Goal: Task Accomplishment & Management: Manage account settings

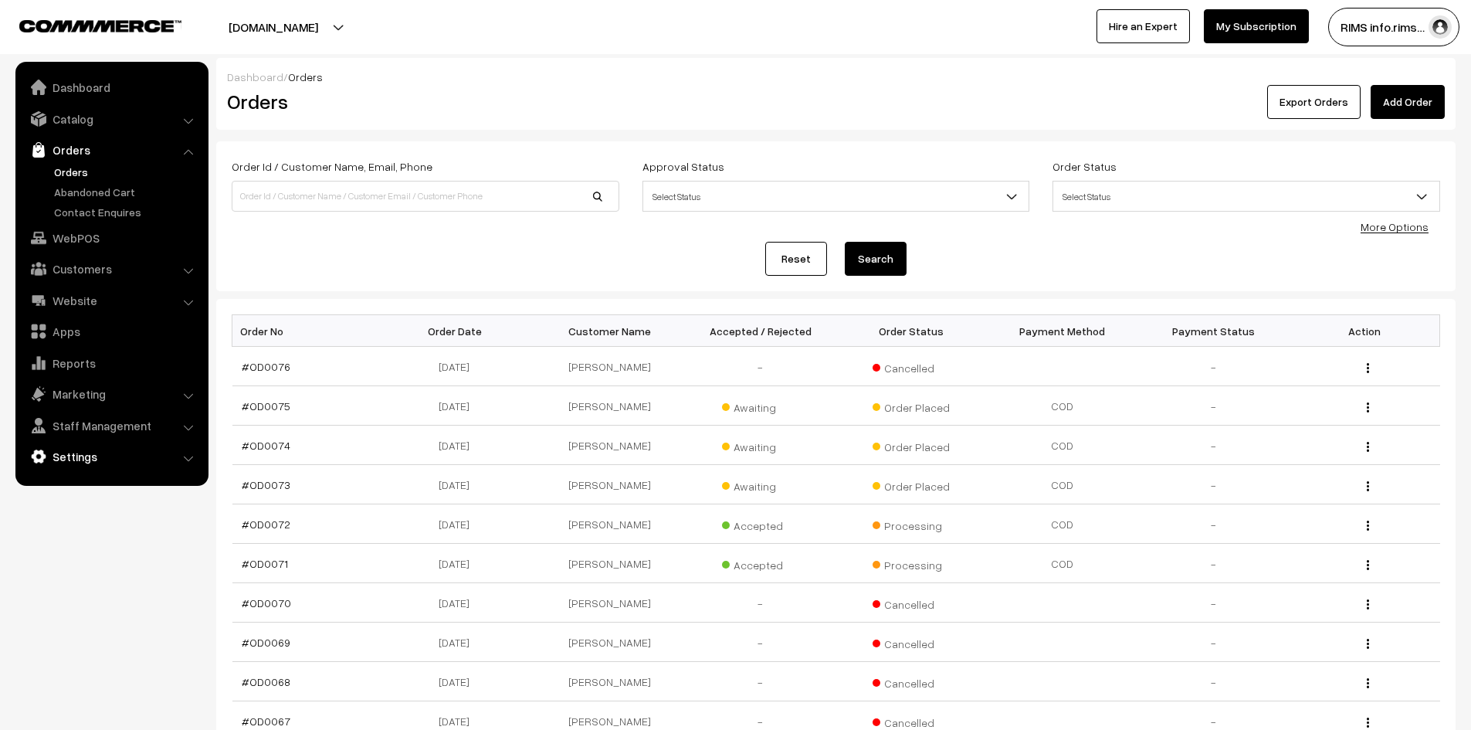
click at [75, 451] on link "Settings" at bounding box center [111, 456] width 184 height 28
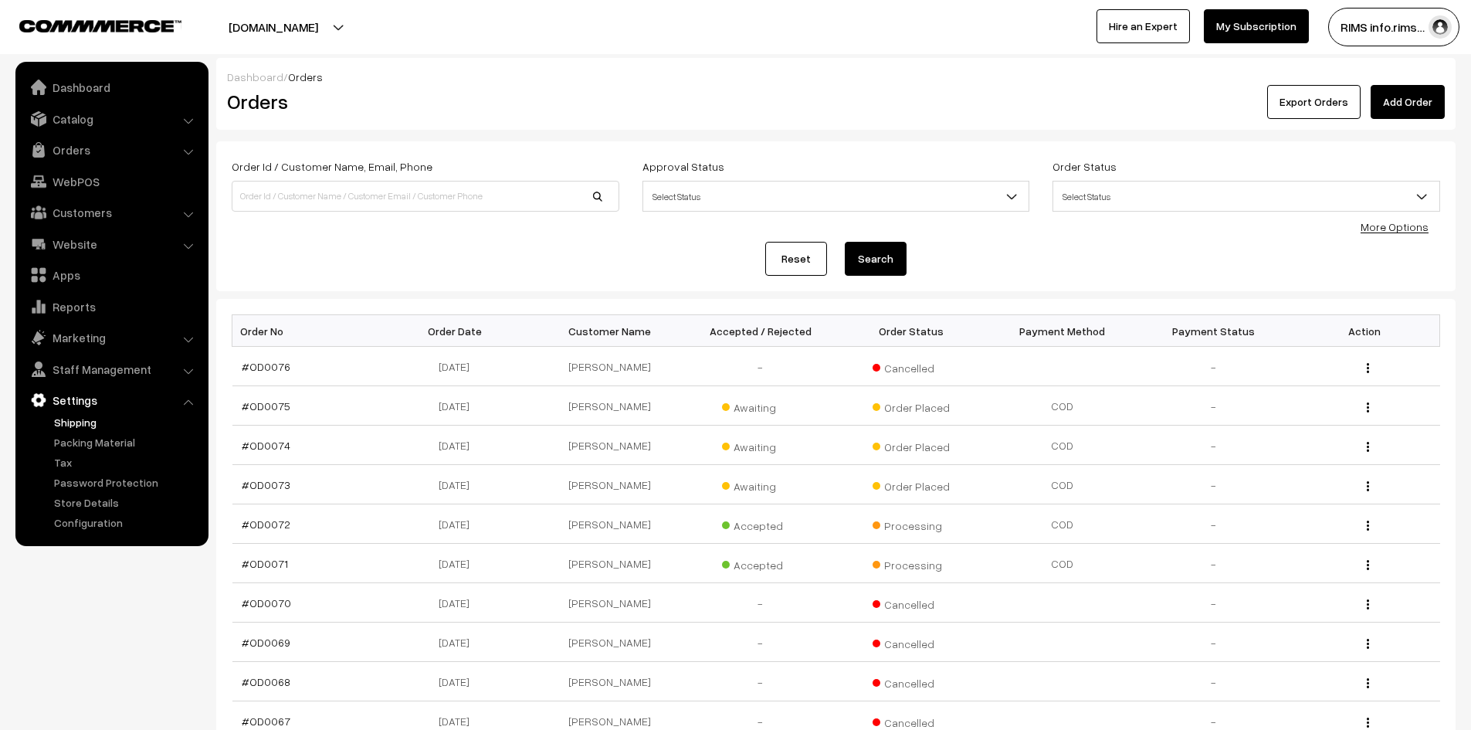
click at [75, 422] on link "Shipping" at bounding box center [126, 422] width 153 height 16
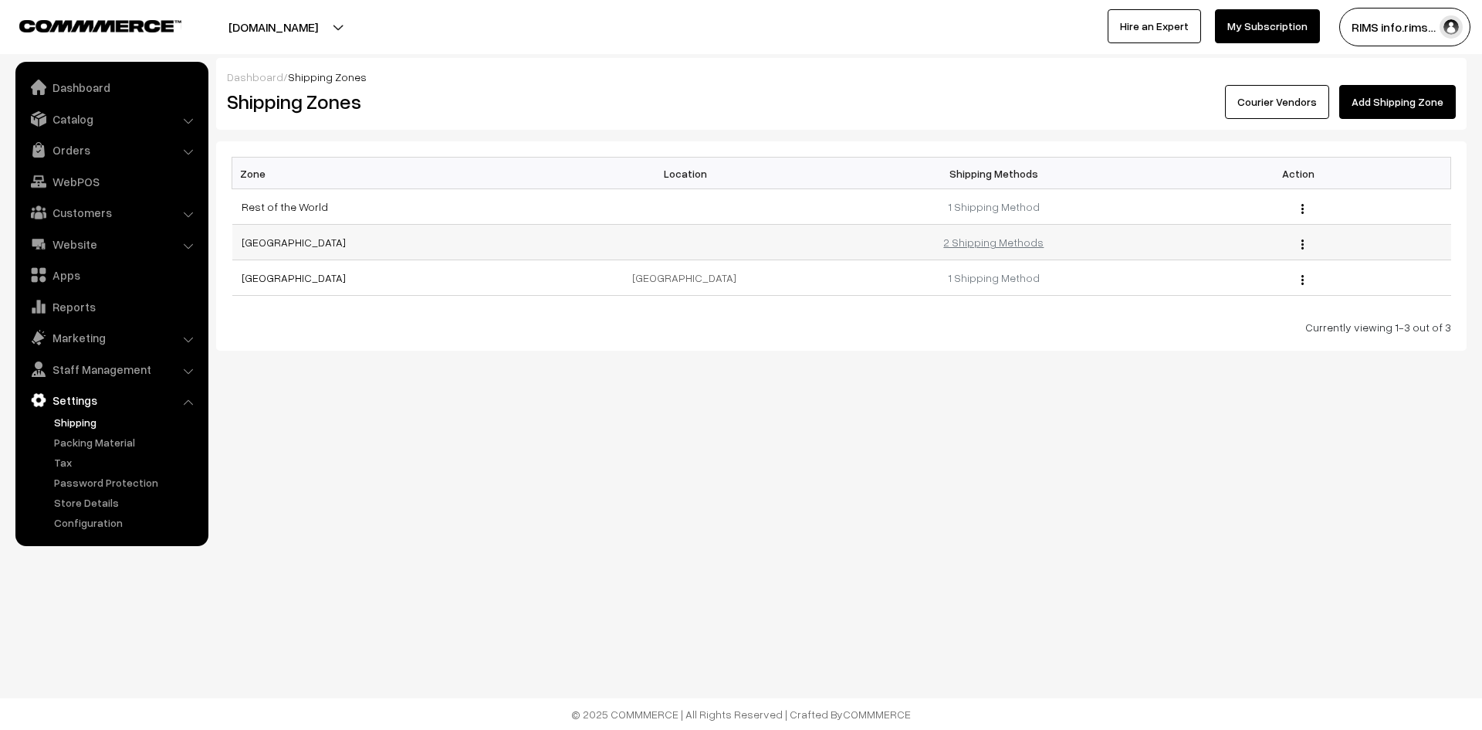
click at [996, 238] on link "2 Shipping Methods" at bounding box center [993, 241] width 100 height 13
click at [1355, 103] on link "Add Shipping Zone" at bounding box center [1398, 102] width 117 height 34
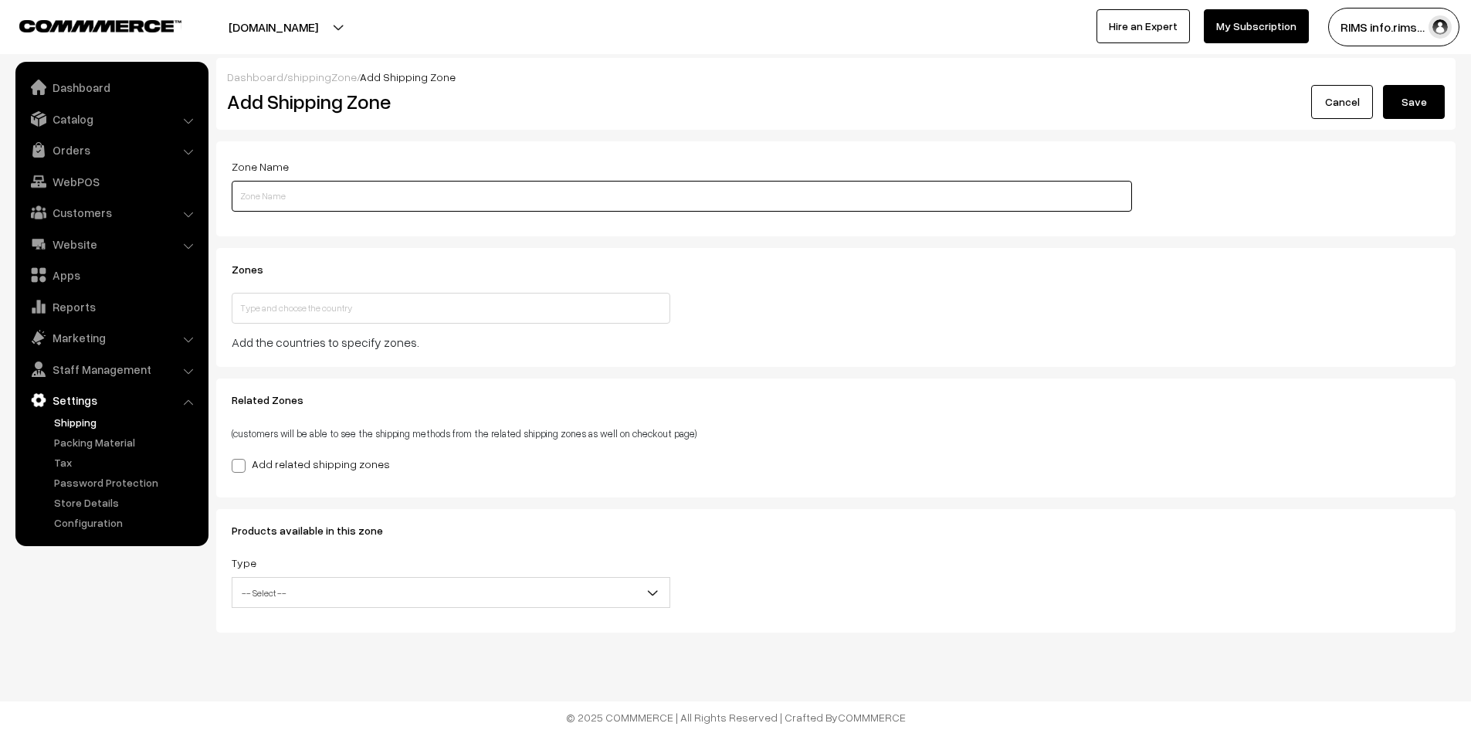
click at [360, 195] on input "text" at bounding box center [682, 196] width 900 height 31
type input "[GEOGRAPHIC_DATA]"
click at [287, 308] on input "text" at bounding box center [451, 308] width 439 height 31
type input "[GEOGRAPHIC_DATA]"
click at [235, 460] on span at bounding box center [239, 466] width 14 height 14
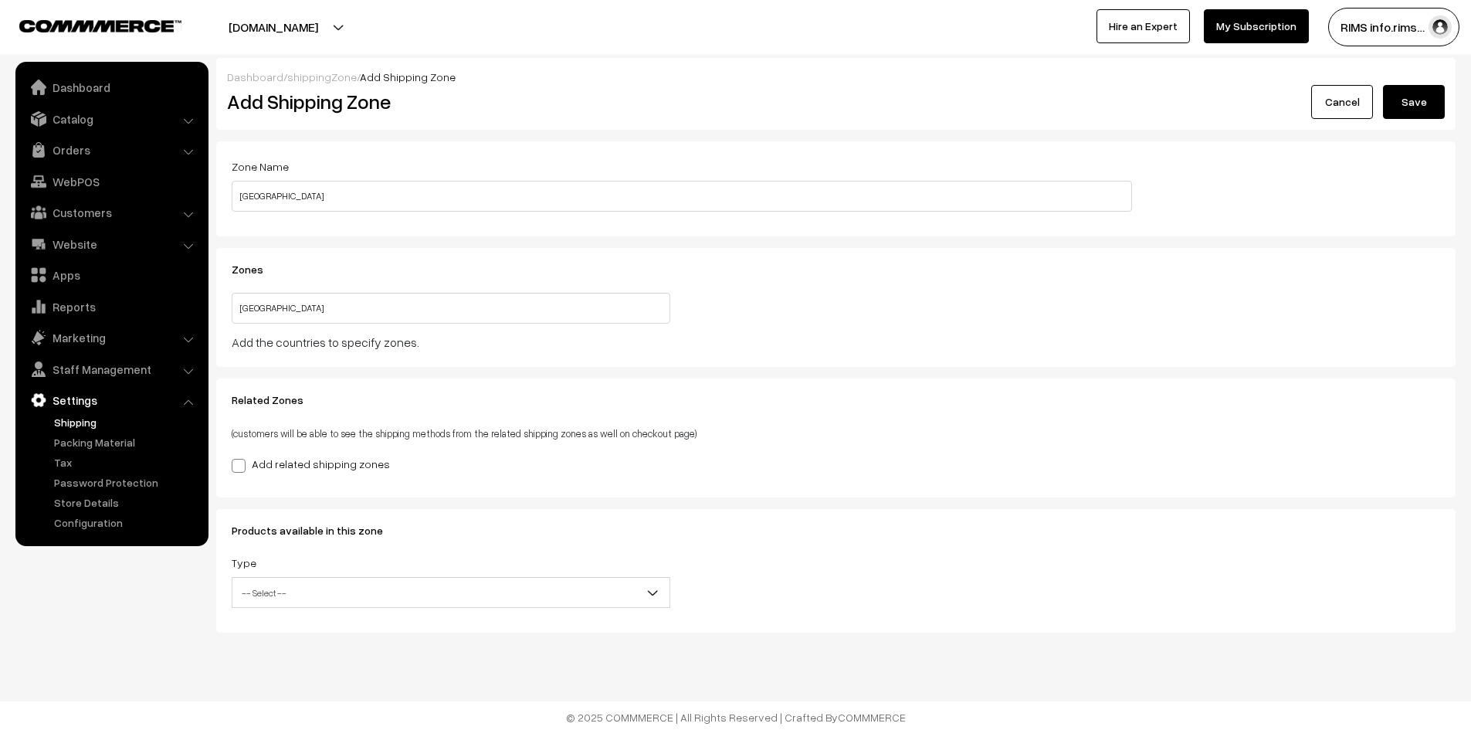
click at [235, 460] on input "Add related shipping zones" at bounding box center [237, 463] width 10 height 10
checkbox input "true"
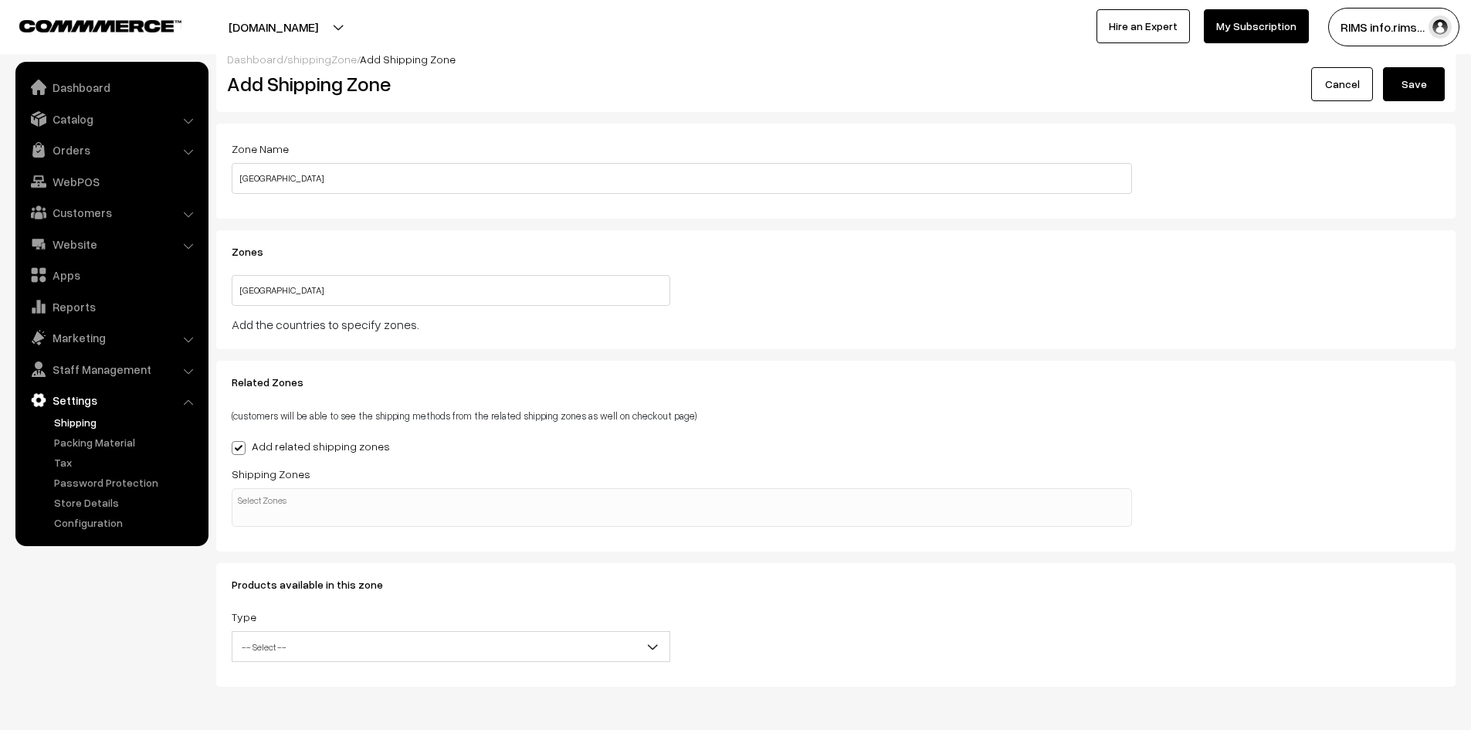
scroll to position [75, 0]
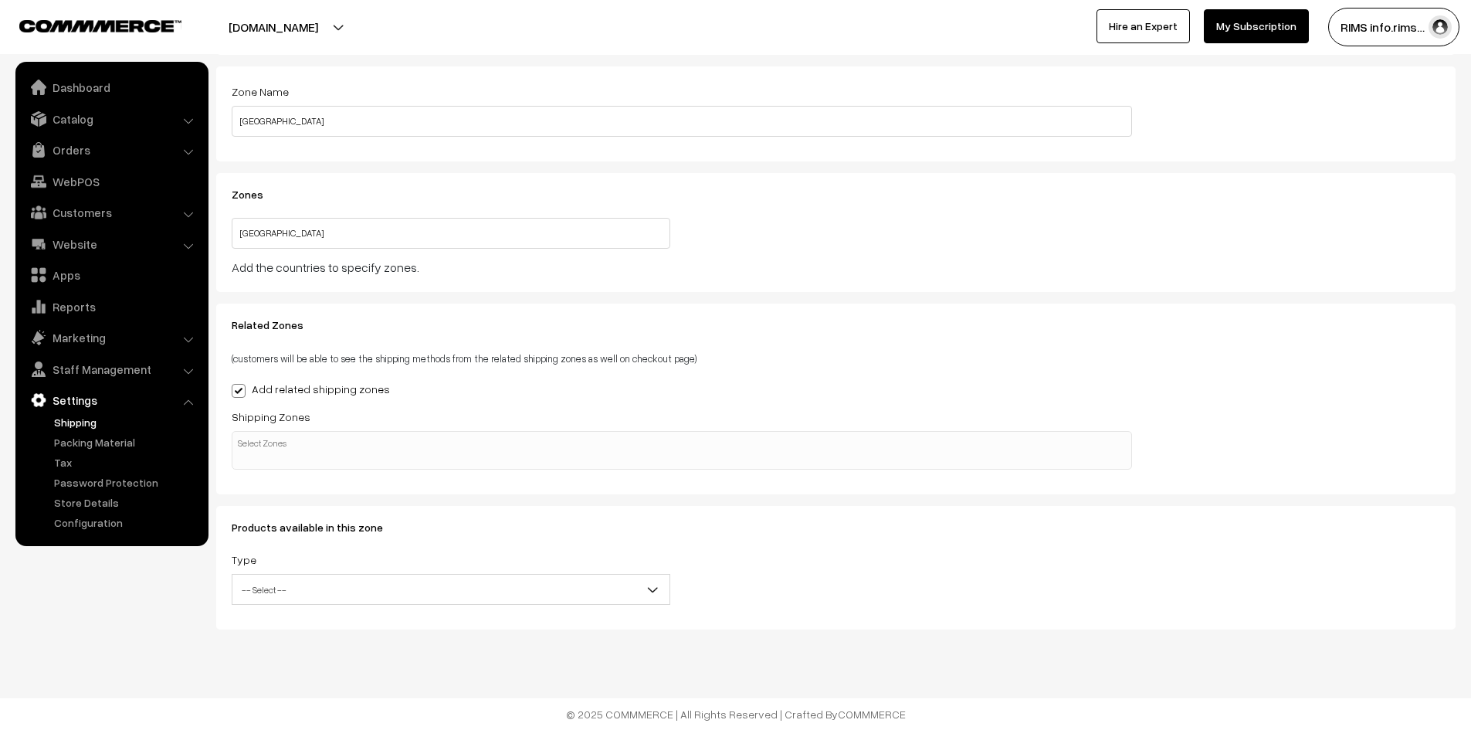
click at [283, 452] on span at bounding box center [682, 450] width 900 height 39
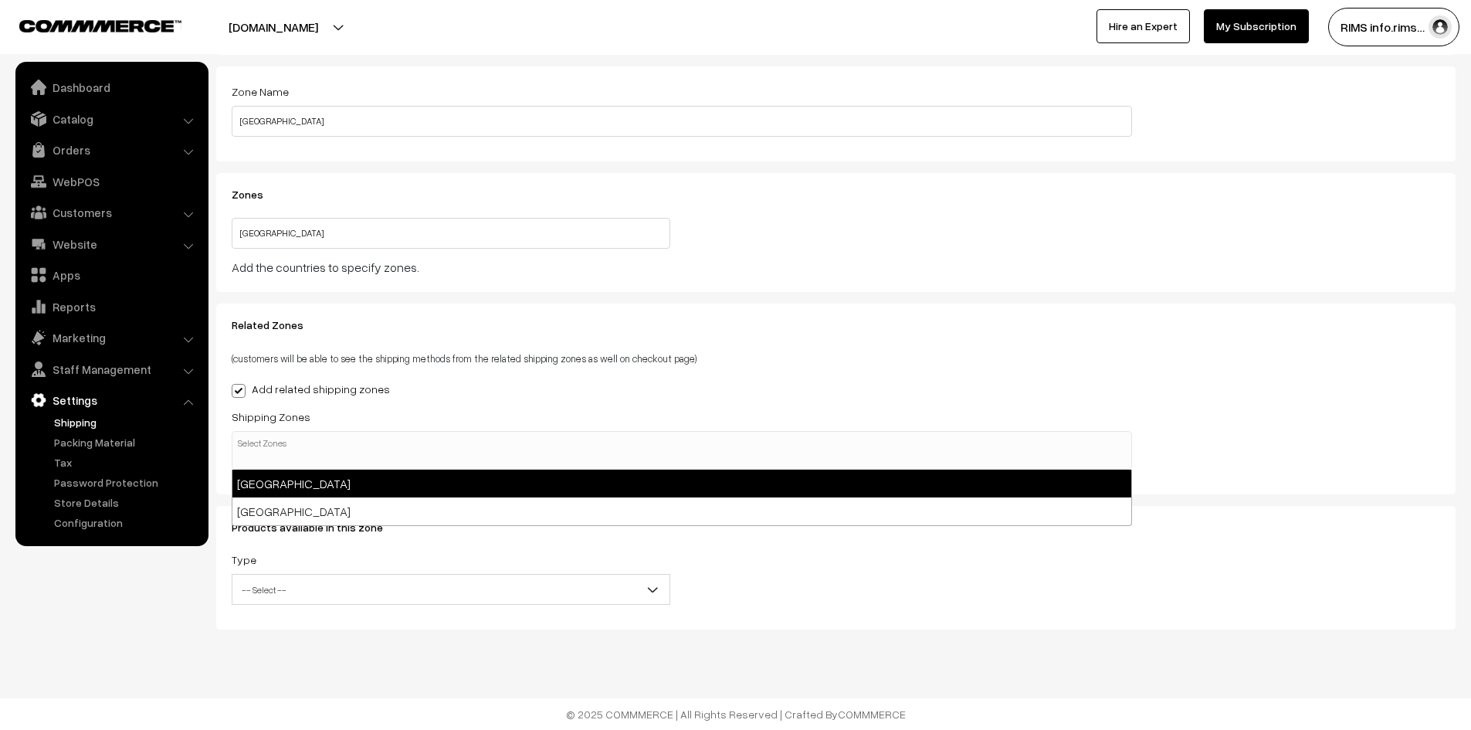
select select "7"
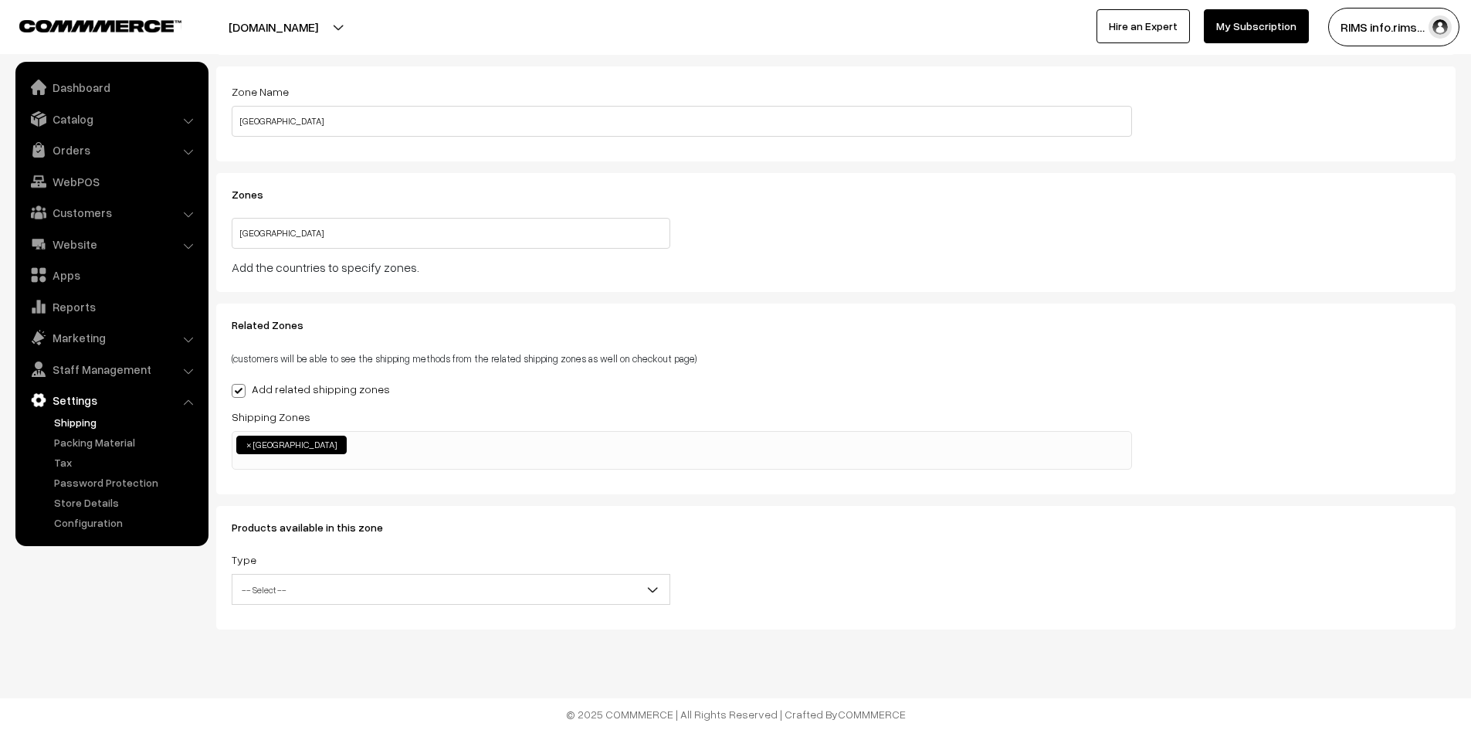
click at [247, 445] on span "×" at bounding box center [248, 445] width 5 height 14
select select
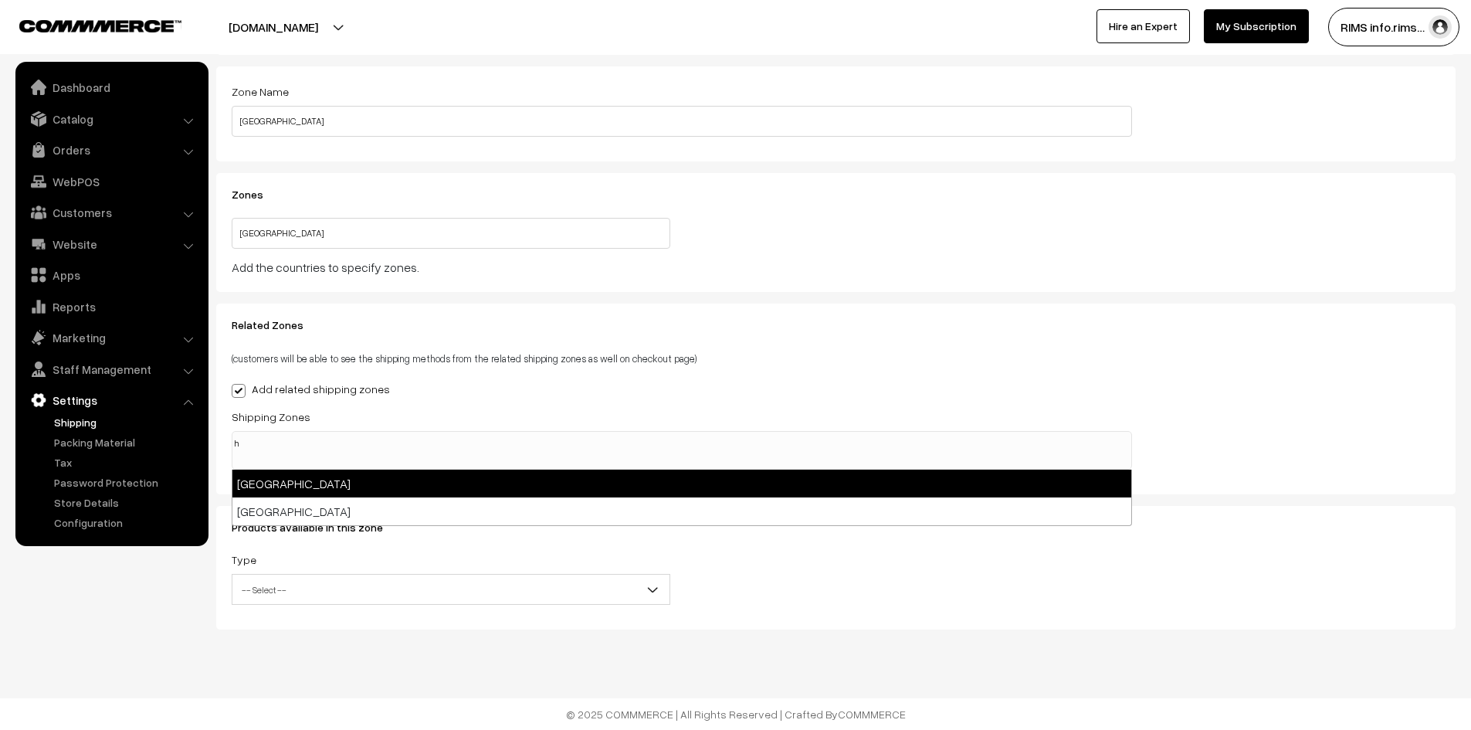
scroll to position [0, 0]
type input "h"
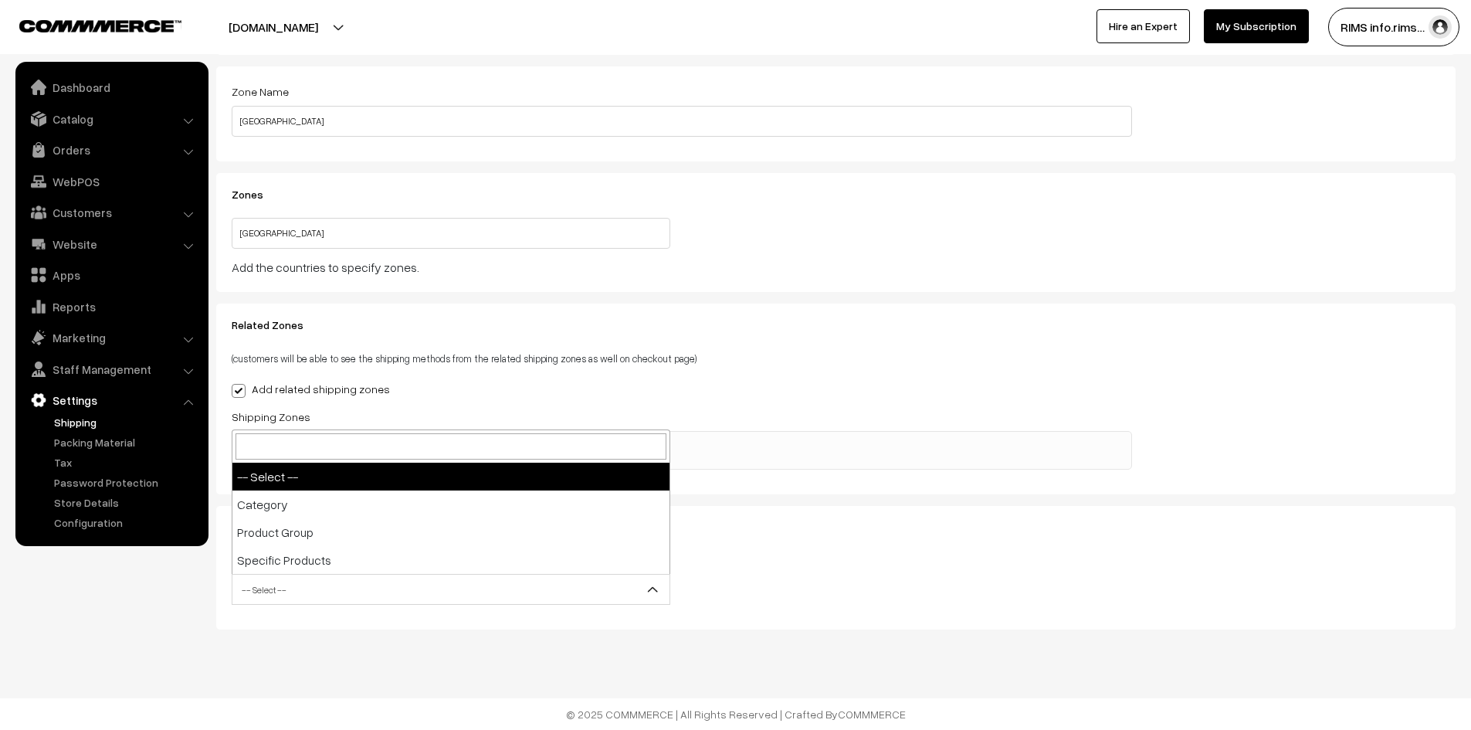
scroll to position [0, 4]
click at [305, 585] on span "-- Select --" at bounding box center [450, 589] width 437 height 27
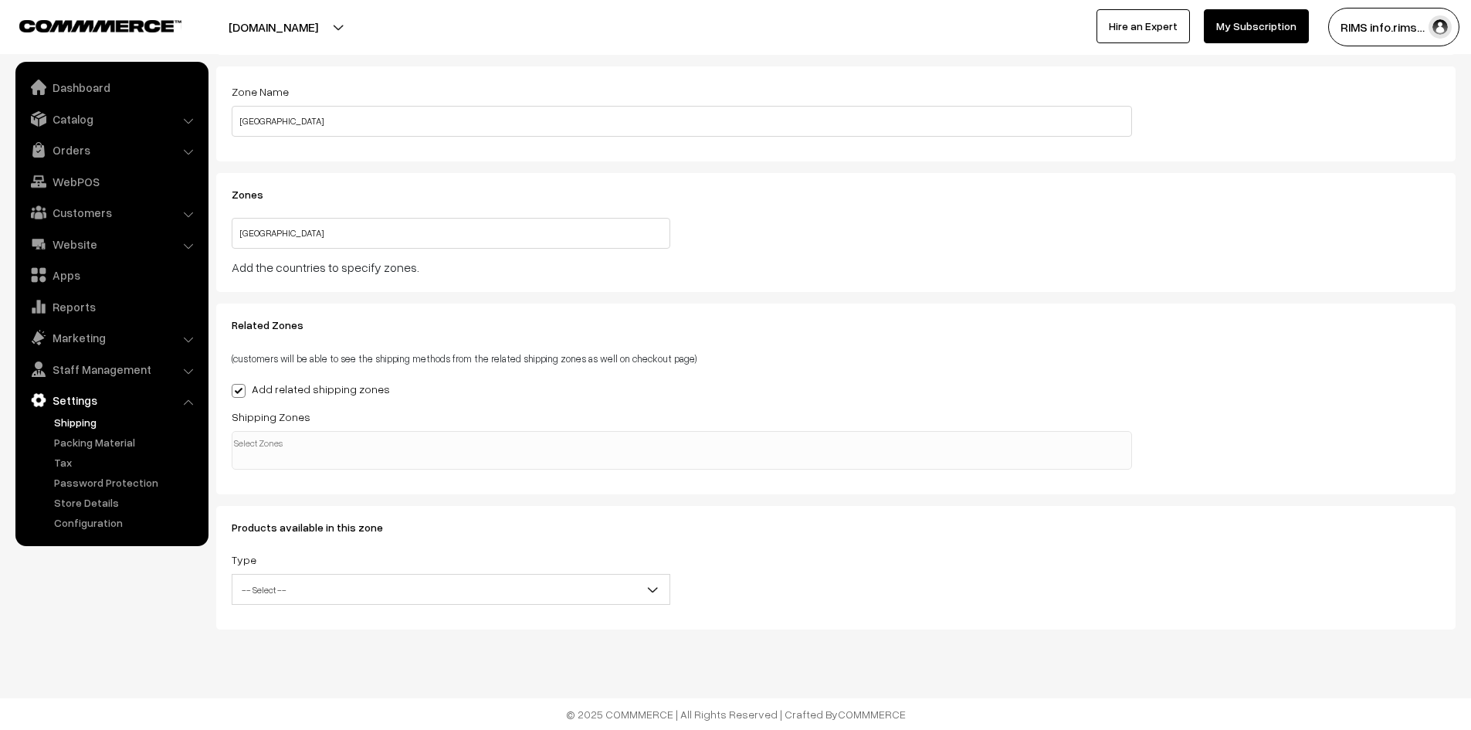
click at [244, 595] on span "-- Select --" at bounding box center [450, 589] width 437 height 27
